Goal: Browse casually

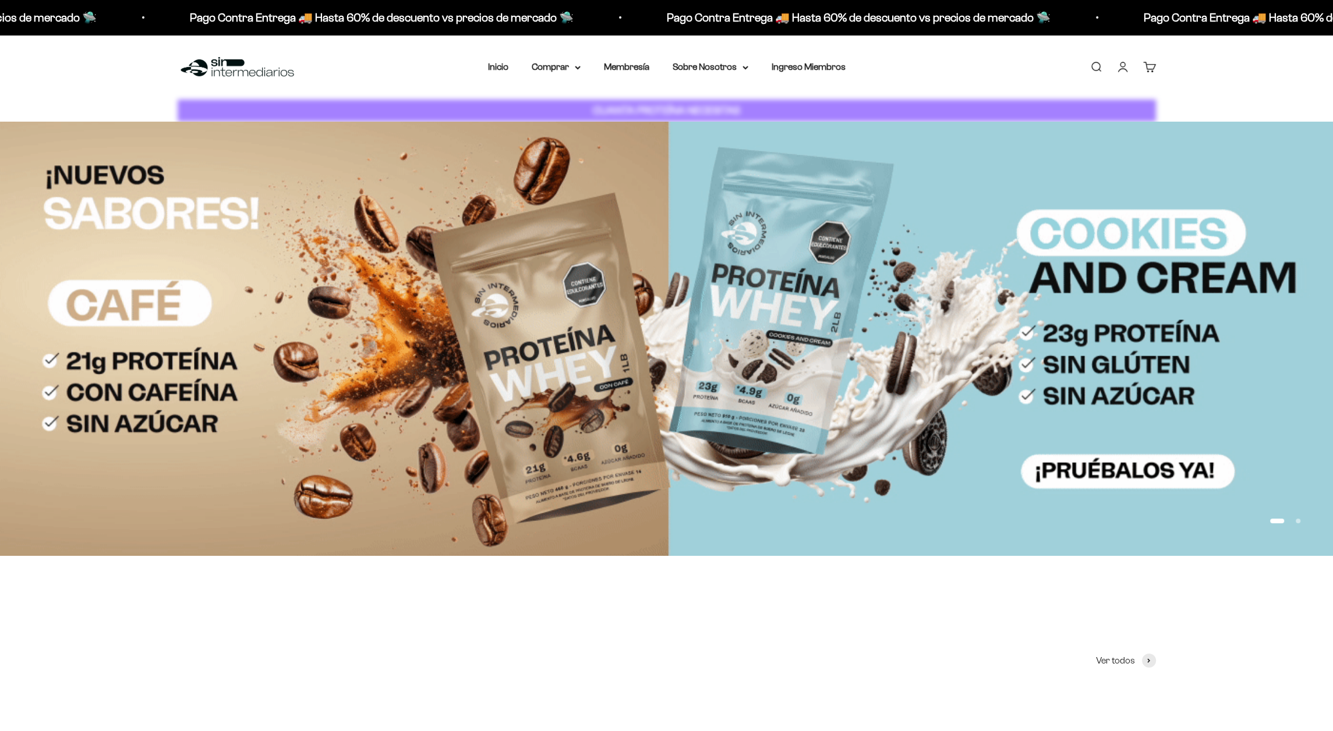
click at [700, 617] on section-header "LOS FAVORITOS DE LOS QUE SABEN... Ver todos" at bounding box center [667, 640] width 978 height 56
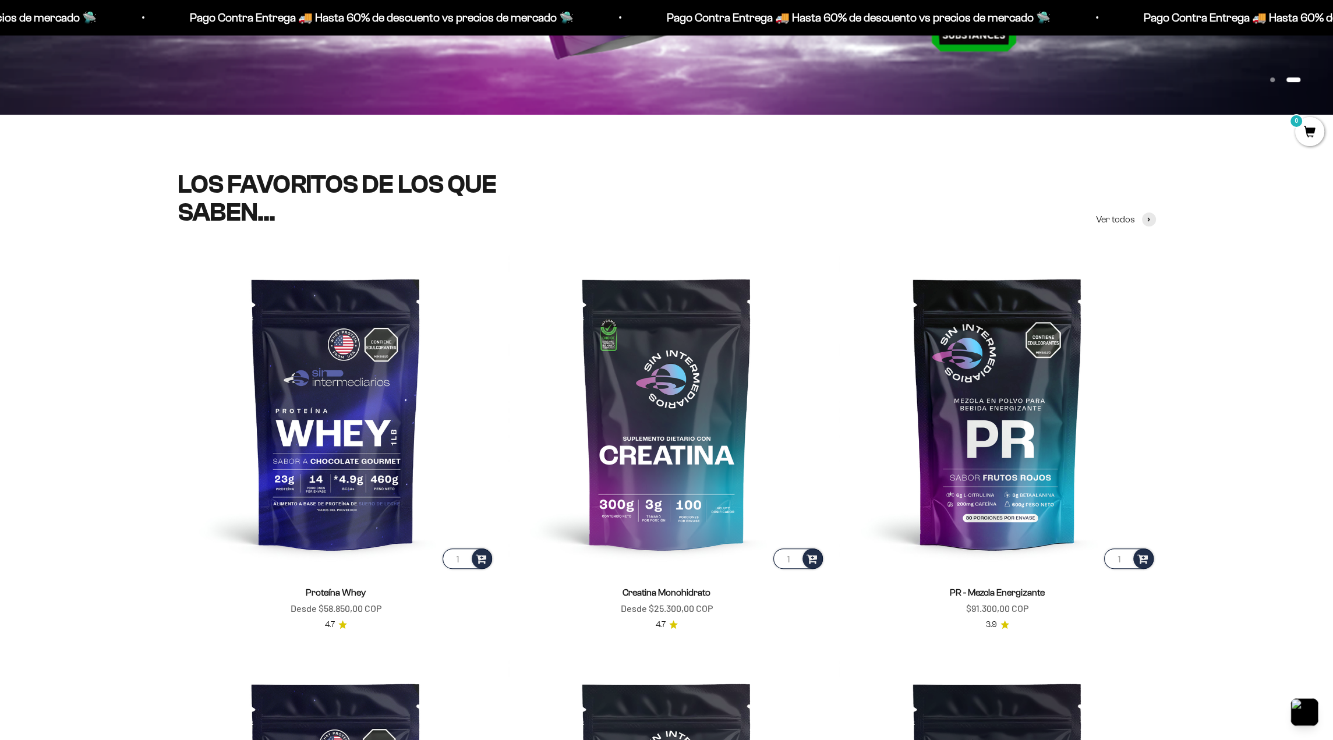
scroll to position [442, 0]
click at [798, 355] on img at bounding box center [666, 412] width 317 height 317
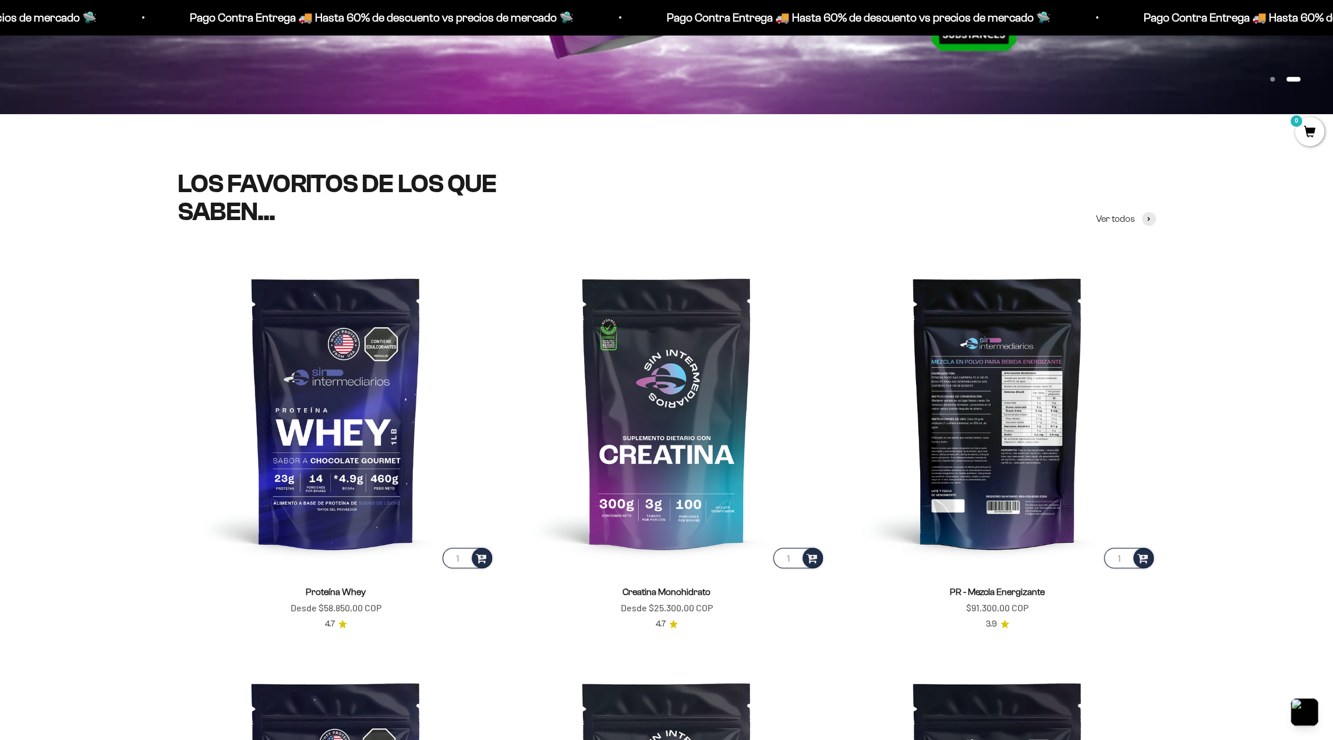
click at [961, 468] on img at bounding box center [997, 412] width 317 height 317
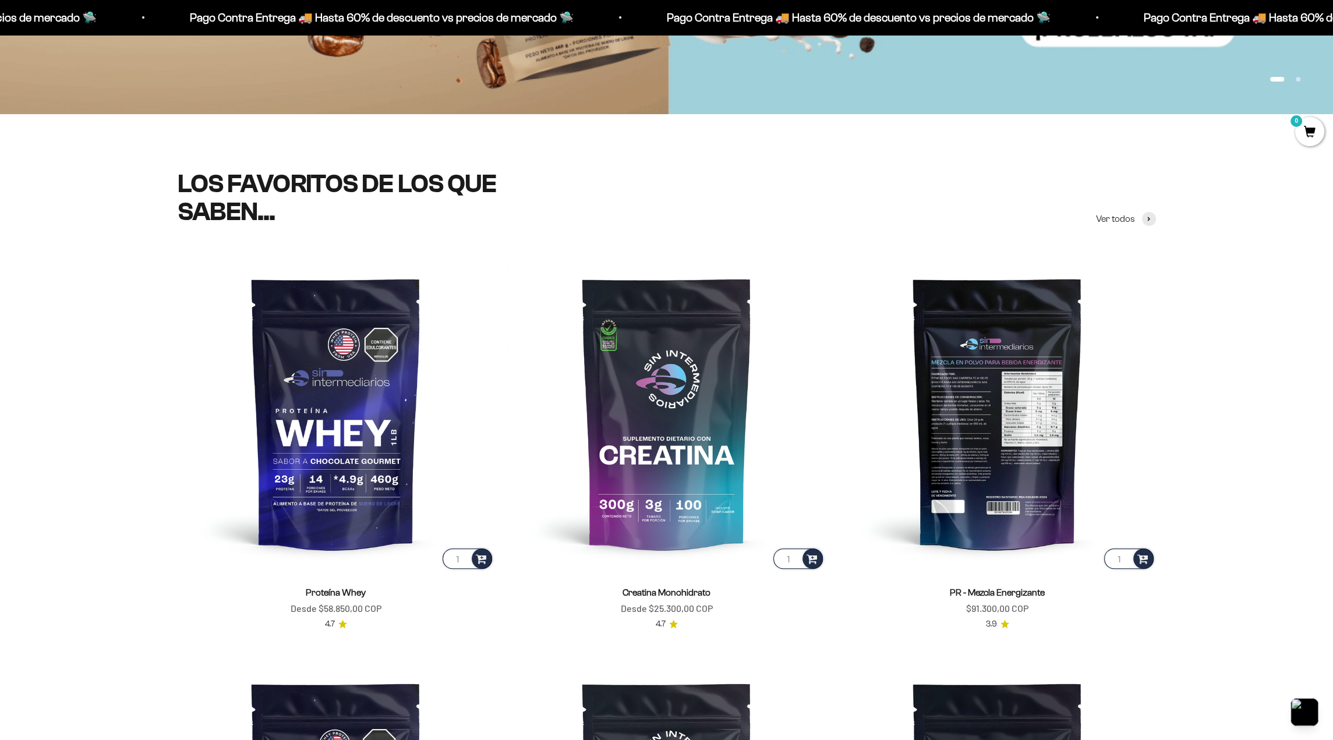
click at [995, 421] on img at bounding box center [997, 412] width 317 height 317
click at [980, 376] on img at bounding box center [997, 412] width 317 height 317
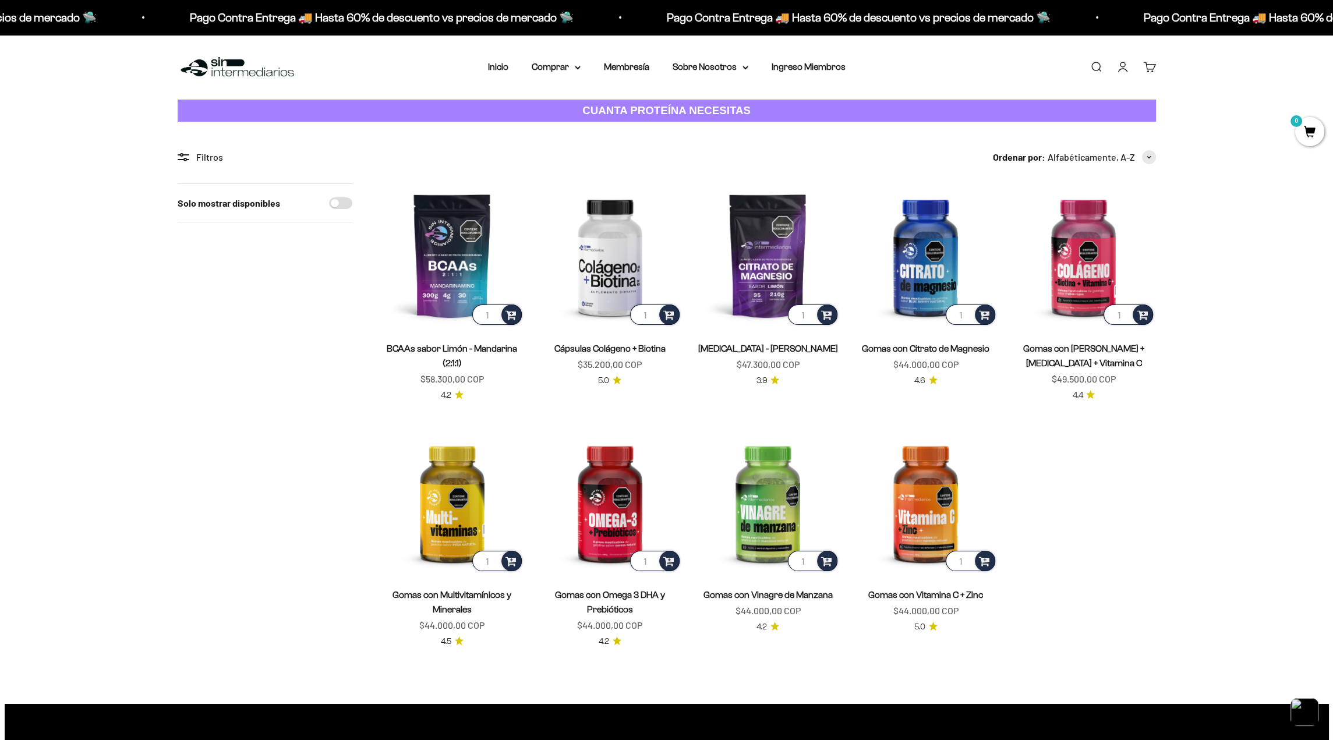
click at [208, 69] on img at bounding box center [237, 67] width 119 height 25
click at [194, 66] on img at bounding box center [237, 67] width 119 height 25
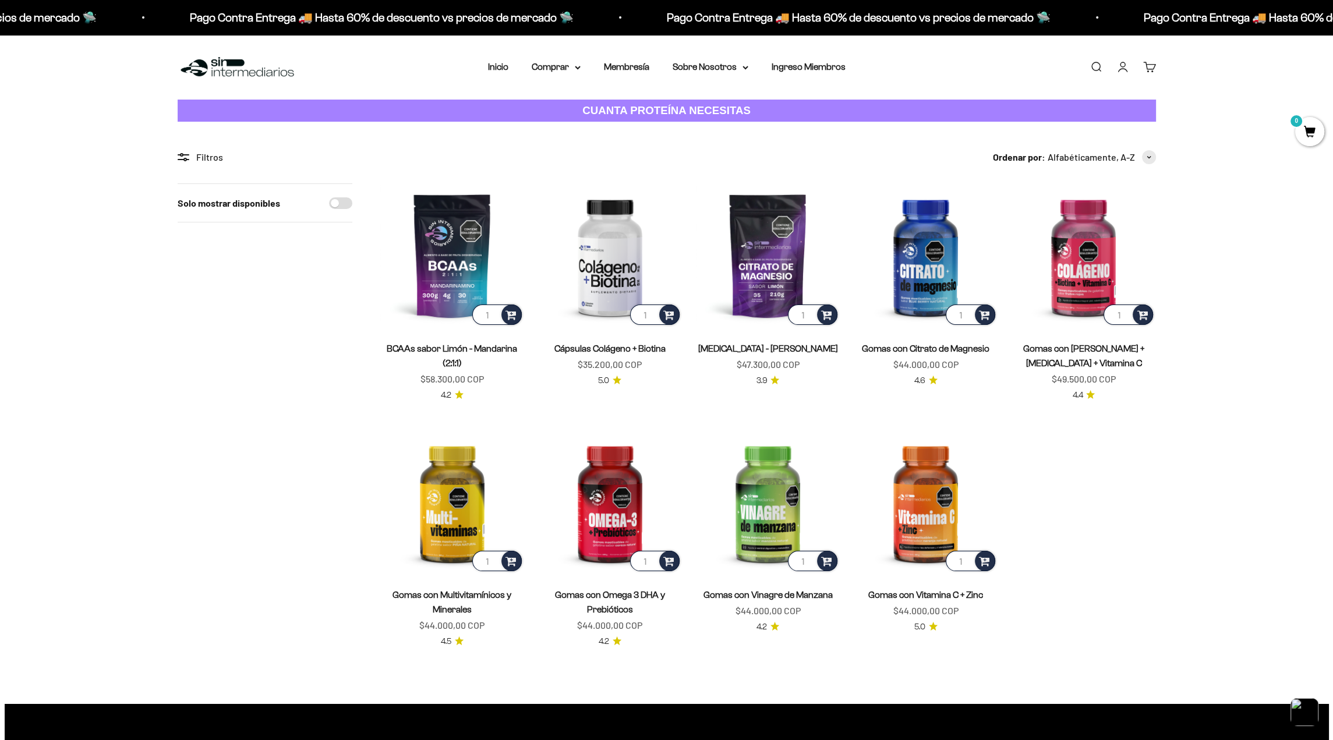
click at [194, 66] on img at bounding box center [237, 67] width 119 height 25
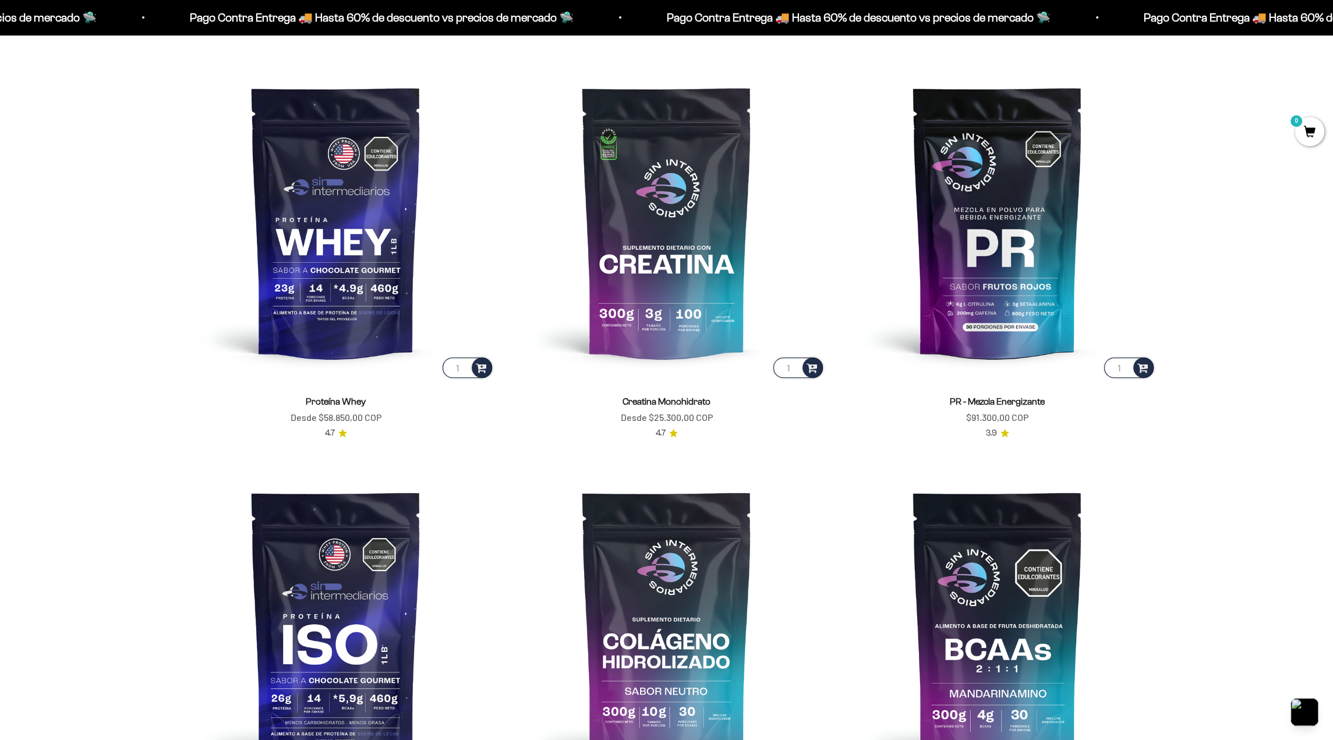
scroll to position [631, 0]
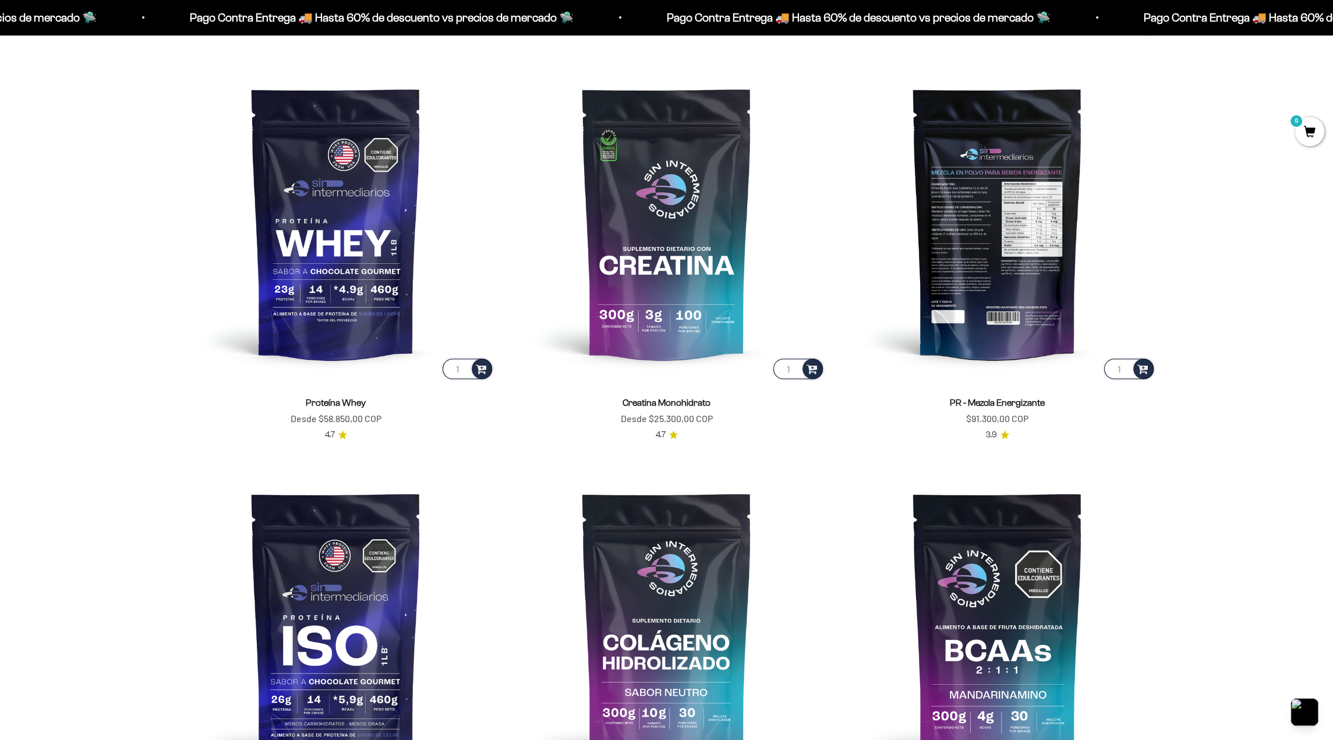
click at [978, 164] on img at bounding box center [997, 223] width 317 height 317
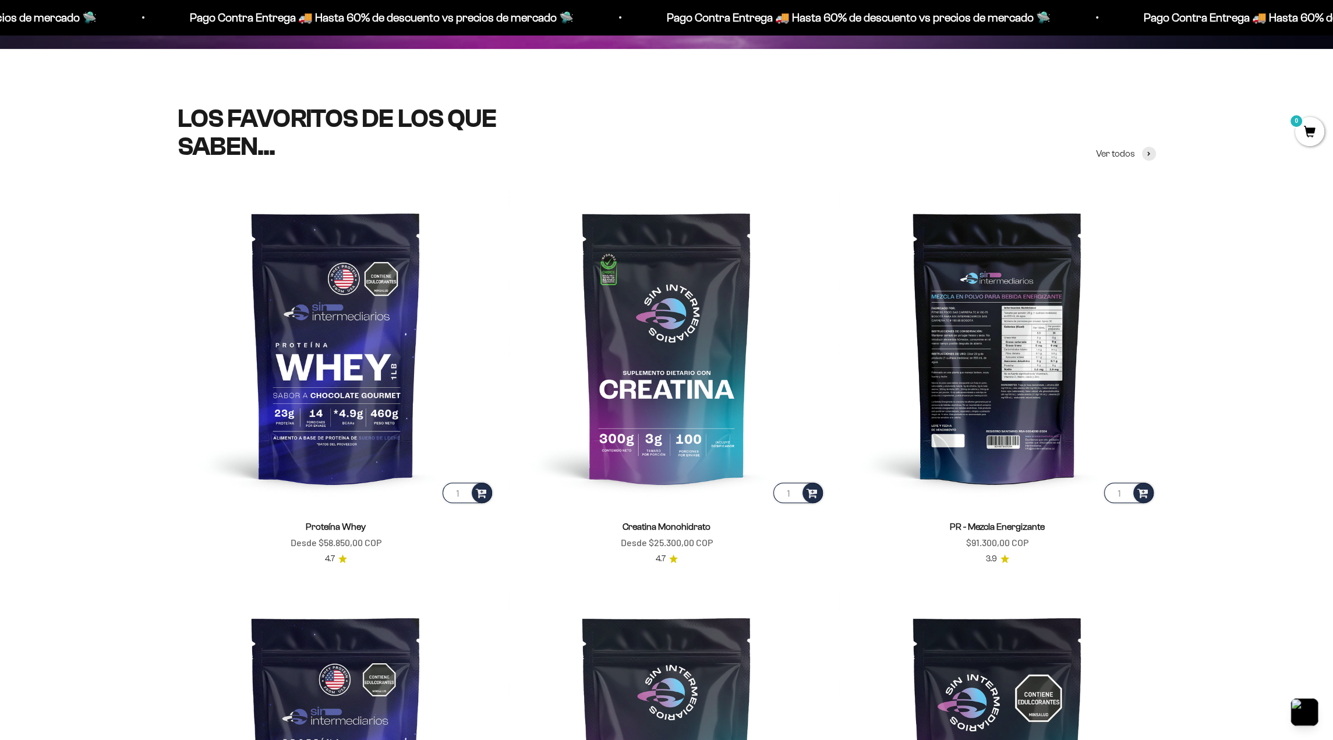
scroll to position [507, 0]
